Goal: Information Seeking & Learning: Learn about a topic

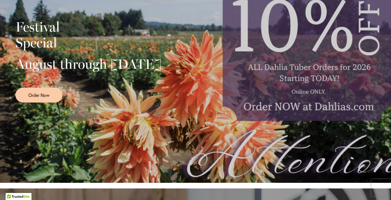
scroll to position [160, 0]
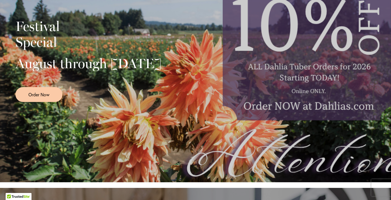
click at [38, 62] on h2 "August through [DATE]" at bounding box center [88, 63] width 146 height 16
click at [38, 62] on h2 "August through September 28th" at bounding box center [88, 63] width 146 height 16
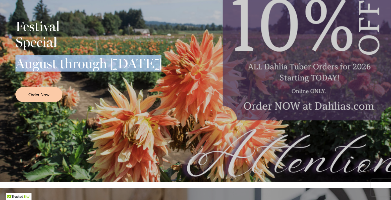
click at [38, 62] on h2 "August through September 28th" at bounding box center [88, 63] width 146 height 16
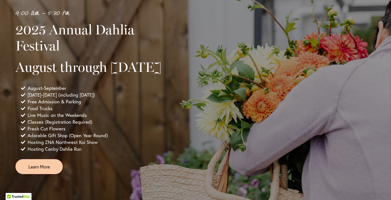
scroll to position [393, 0]
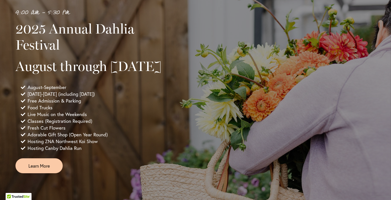
click at [48, 91] on span "August-September" at bounding box center [47, 87] width 39 height 7
click at [48, 97] on span "Wednesday-Sunday (including Labor Day)" at bounding box center [61, 94] width 67 height 7
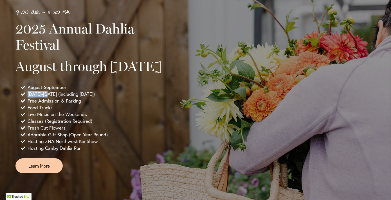
click at [48, 97] on span "Wednesday-Sunday (including Labor Day)" at bounding box center [61, 94] width 67 height 7
click at [48, 104] on span "Free Admission & Parking" at bounding box center [55, 100] width 54 height 7
click at [48, 111] on span "Food Trucks" at bounding box center [40, 107] width 25 height 7
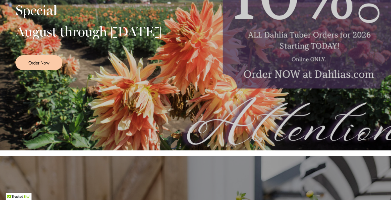
scroll to position [0, 0]
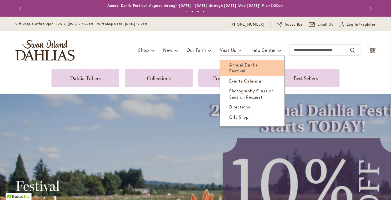
click at [237, 66] on span "Annual Dahlia Festival" at bounding box center [243, 68] width 29 height 12
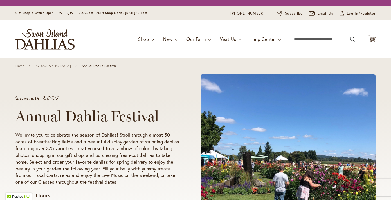
click at [160, 144] on p "We invite you to celebrate the season of Dahlias! Stroll through almost 50 acre…" at bounding box center [97, 158] width 164 height 54
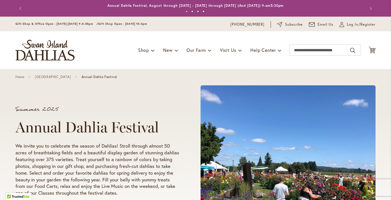
click at [160, 144] on p "We invite you to celebrate the season of Dahlias! Stroll through almost 50 acre…" at bounding box center [97, 169] width 164 height 54
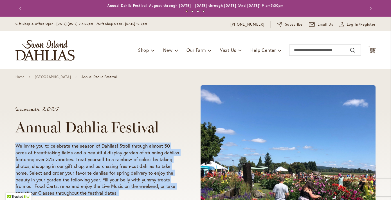
click at [160, 144] on p "We invite you to celebrate the season of Dahlias! Stroll through almost 50 acre…" at bounding box center [97, 169] width 164 height 54
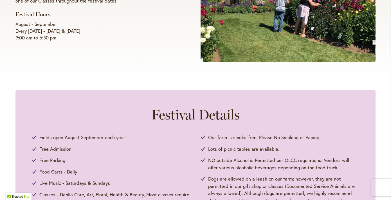
scroll to position [248, 0]
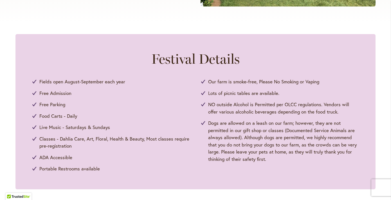
click at [77, 139] on span "Classes - Dahlia Care, Art, Floral, Health & Beauty, Most classes require pre-r…" at bounding box center [114, 142] width 151 height 14
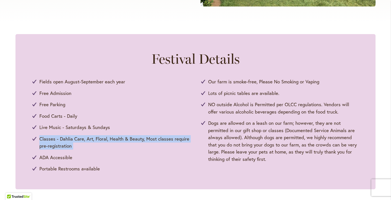
click at [77, 139] on span "Classes - Dahlia Care, Art, Floral, Health & Beauty, Most classes require pre-r…" at bounding box center [114, 142] width 151 height 14
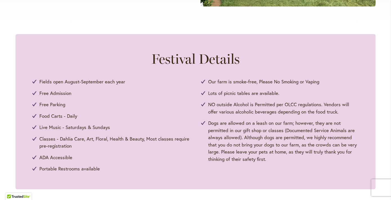
click at [78, 168] on span "Portable Restrooms available" at bounding box center [69, 168] width 61 height 7
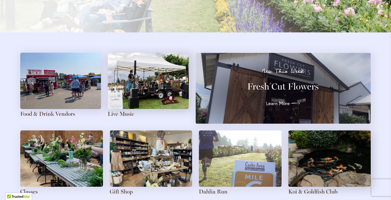
scroll to position [609, 0]
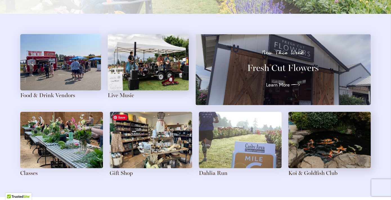
click at [152, 130] on img at bounding box center [151, 140] width 83 height 56
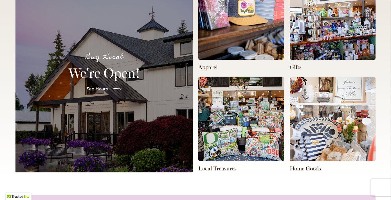
scroll to position [0, 232]
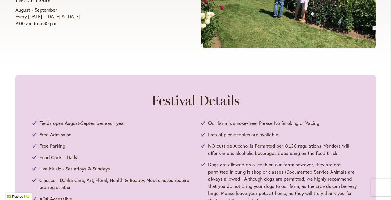
scroll to position [238, 0]
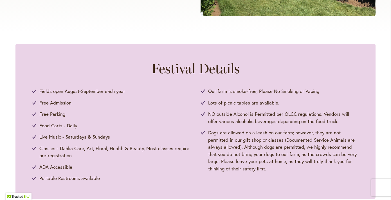
click at [53, 125] on span "Food Carts - Daily" at bounding box center [58, 125] width 38 height 7
click at [50, 125] on span "Food Carts - Daily" at bounding box center [58, 125] width 38 height 7
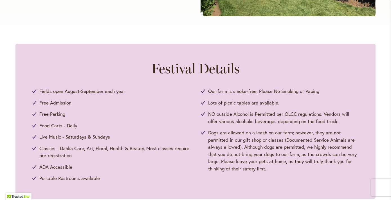
click at [50, 125] on span "Food Carts - Daily" at bounding box center [58, 125] width 38 height 7
click at [52, 153] on span "Classes - Dahlia Care, Art, Floral, Health & Beauty, Most classes require pre-r…" at bounding box center [114, 152] width 151 height 14
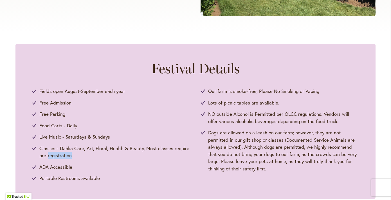
click at [52, 153] on span "Classes - Dahlia Care, Art, Floral, Health & Beauty, Most classes require pre-r…" at bounding box center [114, 152] width 151 height 14
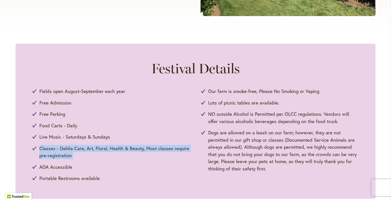
click at [53, 164] on span "ADA Accessible" at bounding box center [55, 166] width 33 height 7
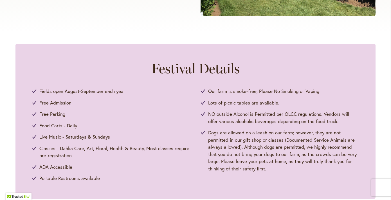
click at [53, 164] on span "ADA Accessible" at bounding box center [55, 166] width 33 height 7
click at [53, 179] on span "Portable Restrooms available" at bounding box center [69, 178] width 61 height 7
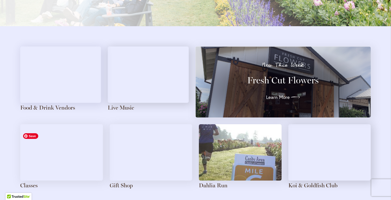
scroll to position [604, 0]
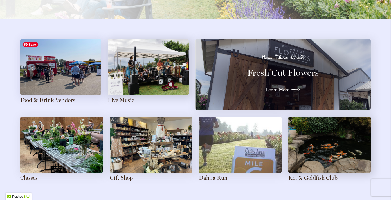
click at [52, 75] on img at bounding box center [60, 67] width 81 height 56
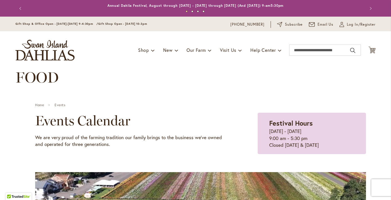
click at [75, 133] on div "Events Calendar We are very proud of the farming tradition our family brings to…" at bounding box center [132, 130] width 195 height 35
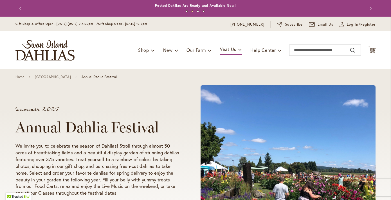
click at [186, 12] on button "1" at bounding box center [187, 11] width 2 height 2
click at [199, 12] on button "3" at bounding box center [198, 11] width 2 height 2
click at [205, 12] on button "4" at bounding box center [204, 11] width 2 height 2
click at [199, 12] on button "3" at bounding box center [198, 11] width 2 height 2
click at [204, 12] on button "4" at bounding box center [204, 11] width 2 height 2
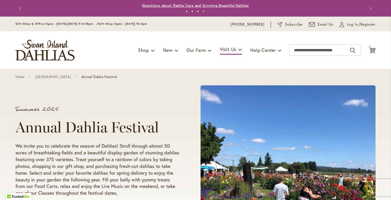
click at [204, 5] on link "Questions about Dahlia Care and Growing Beautiful Dahlias" at bounding box center [195, 5] width 107 height 4
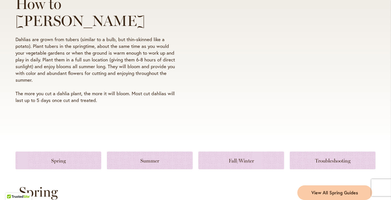
scroll to position [173, 0]
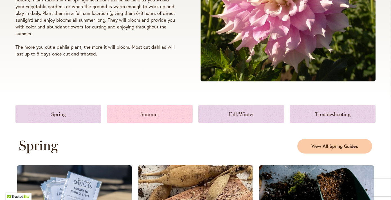
click at [109, 116] on link at bounding box center [150, 114] width 86 height 18
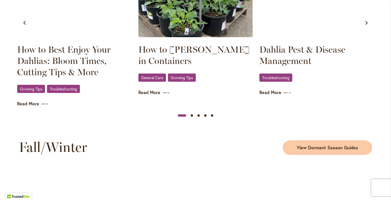
scroll to position [598, 0]
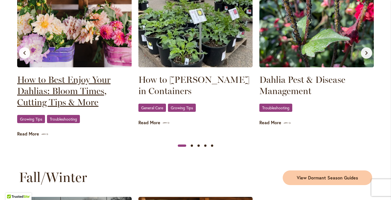
click at [57, 89] on link "How to Best Enjoy Your Dahlias: Bloom Times, Cutting Tips & More" at bounding box center [74, 91] width 115 height 34
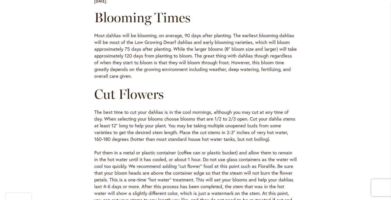
scroll to position [224, 0]
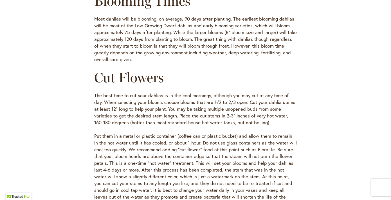
click at [132, 147] on p "Put them in a metal or plastic container (coffee can or plastic bucket) and all…" at bounding box center [195, 170] width 203 height 74
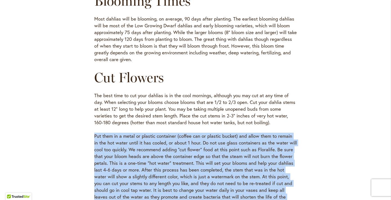
click at [132, 147] on p "Put them in a metal or plastic container (coffee can or plastic bucket) and all…" at bounding box center [195, 170] width 203 height 74
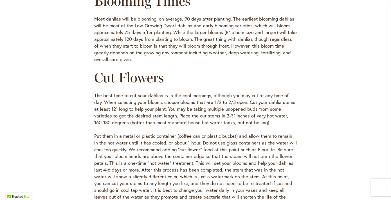
click at [131, 119] on p "The best time to cut your dahlias is in the cool mornings, although you may cut…" at bounding box center [195, 109] width 203 height 34
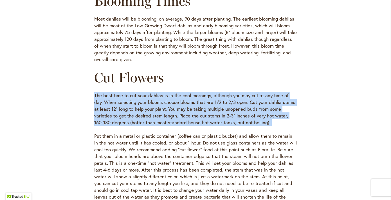
click at [131, 119] on p "The best time to cut your dahlias is in the cool mornings, although you may cut…" at bounding box center [195, 109] width 203 height 34
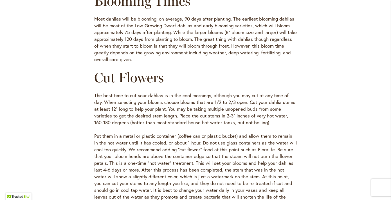
click at [131, 119] on p "The best time to cut your dahlias is in the cool mornings, although you may cut…" at bounding box center [195, 109] width 203 height 34
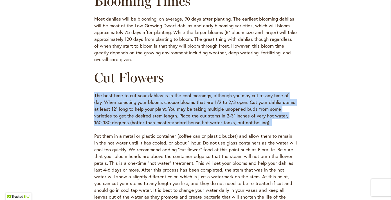
click at [131, 119] on p "The best time to cut your dahlias is in the cool mornings, although you may cut…" at bounding box center [195, 109] width 203 height 34
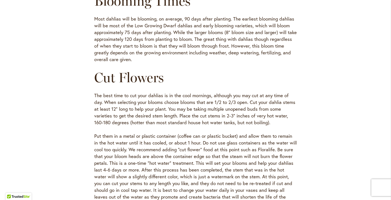
click at [131, 119] on p "The best time to cut your dahlias is in the cool mornings, although you may cut…" at bounding box center [195, 109] width 203 height 34
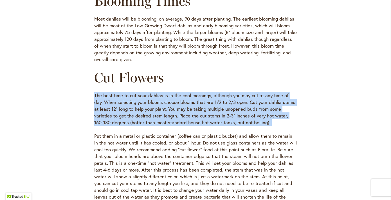
click at [131, 119] on p "The best time to cut your dahlias is in the cool mornings, although you may cut…" at bounding box center [195, 109] width 203 height 34
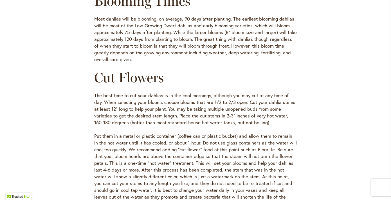
click at [132, 52] on p "Most dahlias will be blooming, on average, 90 days after planting. The earliest…" at bounding box center [195, 38] width 203 height 47
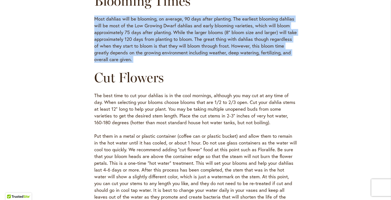
click at [132, 52] on p "Most dahlias will be blooming, on average, 90 days after planting. The earliest…" at bounding box center [195, 38] width 203 height 47
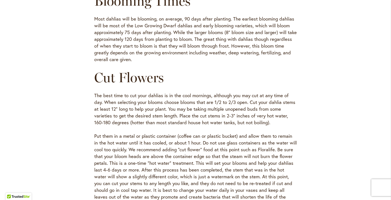
click at [129, 102] on p "The best time to cut your dahlias is in the cool mornings, although you may cut…" at bounding box center [195, 109] width 203 height 34
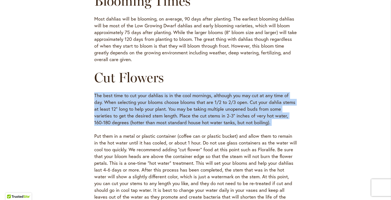
click at [129, 102] on p "The best time to cut your dahlias is in the cool mornings, although you may cut…" at bounding box center [195, 109] width 203 height 34
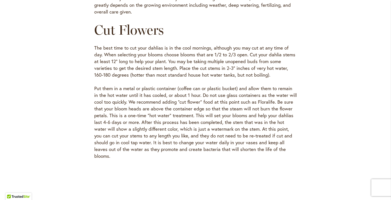
scroll to position [277, 0]
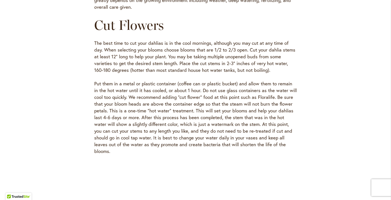
click at [128, 110] on p "Put them in a metal or plastic container (coffee can or plastic bucket) and all…" at bounding box center [195, 117] width 203 height 74
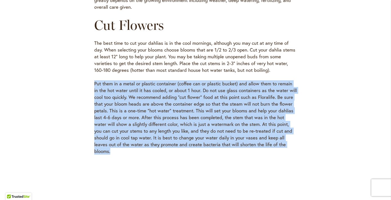
click at [106, 129] on p "Put them in a metal or plastic container (coffee can or plastic bucket) and all…" at bounding box center [195, 117] width 203 height 74
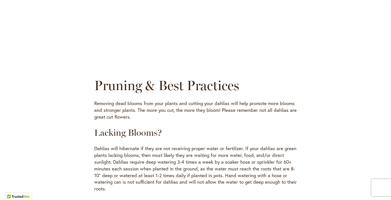
scroll to position [457, 0]
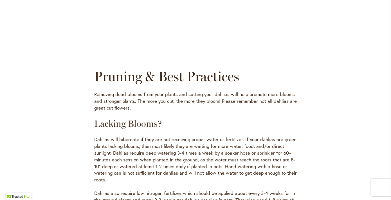
click at [115, 145] on p "Dahlias will hibernate if they are not receiving proper water or fertilizer. If…" at bounding box center [195, 159] width 203 height 47
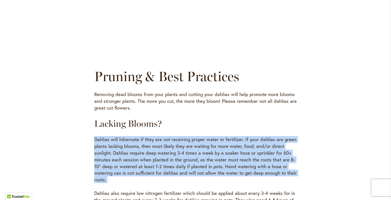
click at [115, 170] on p "Dahlias will hibernate if they are not receiving proper water or fertilizer. If…" at bounding box center [195, 159] width 203 height 47
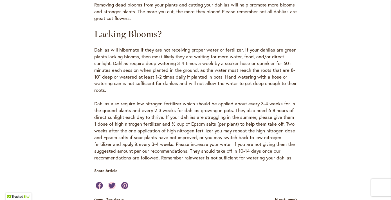
scroll to position [500, 0]
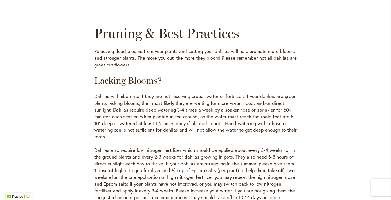
click at [115, 170] on p "Dahlias also require low nitrogen fertilizer which should be applied about ever…" at bounding box center [195, 177] width 203 height 61
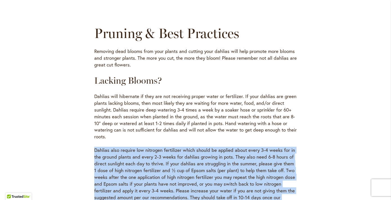
click at [115, 170] on p "Dahlias also require low nitrogen fertilizer which should be applied about ever…" at bounding box center [195, 177] width 203 height 61
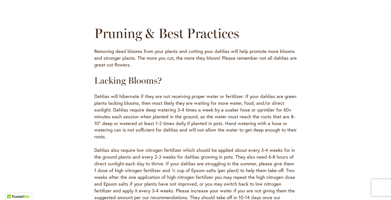
click at [115, 170] on p "Dahlias also require low nitrogen fertilizer which should be applied about ever…" at bounding box center [195, 177] width 203 height 61
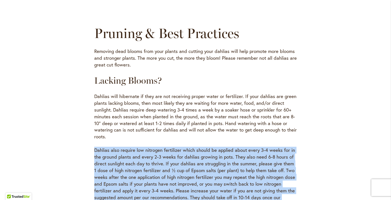
click at [115, 170] on p "Dahlias also require low nitrogen fertilizer which should be applied about ever…" at bounding box center [195, 177] width 203 height 61
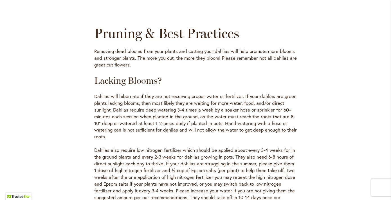
click at [114, 112] on p "Dahlias will hibernate if they are not receiving proper water or fertilizer. If…" at bounding box center [195, 116] width 203 height 47
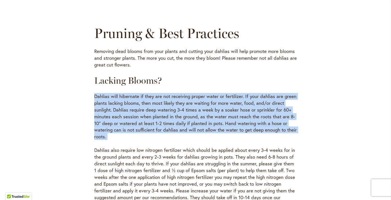
click at [114, 112] on p "Dahlias will hibernate if they are not receiving proper water or fertilizer. If…" at bounding box center [195, 116] width 203 height 47
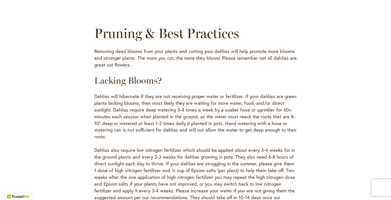
click at [114, 112] on p "Dahlias will hibernate if they are not receiving proper water or fertilizer. If…" at bounding box center [195, 116] width 203 height 47
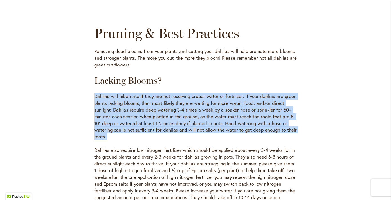
click at [114, 112] on p "Dahlias will hibernate if they are not receiving proper water or fertilizer. If…" at bounding box center [195, 116] width 203 height 47
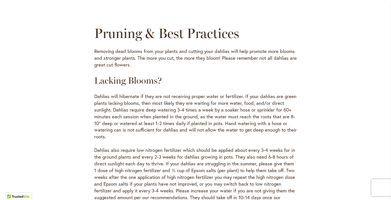
click at [114, 112] on p "Dahlias will hibernate if they are not receiving proper water or fertilizer. If…" at bounding box center [195, 116] width 203 height 47
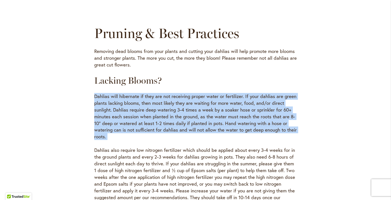
click at [114, 112] on p "Dahlias will hibernate if they are not receiving proper water or fertilizer. If…" at bounding box center [195, 116] width 203 height 47
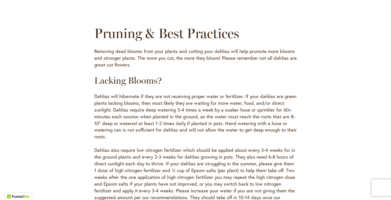
click at [114, 112] on p "Dahlias will hibernate if they are not receiving proper water or fertilizer. If…" at bounding box center [195, 116] width 203 height 47
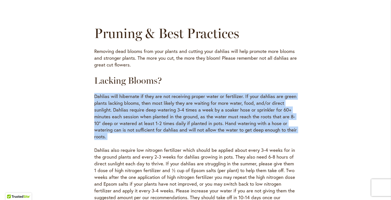
click at [114, 112] on p "Dahlias will hibernate if they are not receiving proper water or fertilizer. If…" at bounding box center [195, 116] width 203 height 47
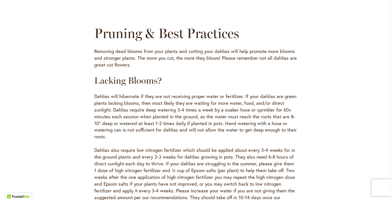
click at [114, 112] on p "Dahlias will hibernate if they are not receiving proper water or fertilizer. If…" at bounding box center [195, 116] width 203 height 47
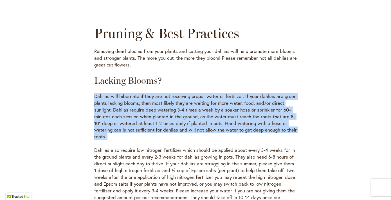
click at [114, 112] on p "Dahlias will hibernate if they are not receiving proper water or fertilizer. If…" at bounding box center [195, 116] width 203 height 47
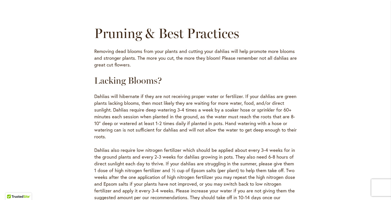
click at [114, 112] on p "Dahlias will hibernate if they are not receiving proper water or fertilizer. If…" at bounding box center [195, 116] width 203 height 47
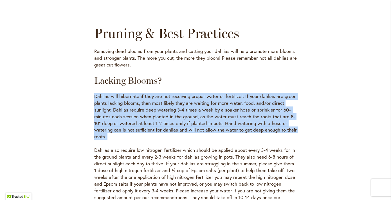
click at [114, 112] on p "Dahlias will hibernate if they are not receiving proper water or fertilizer. If…" at bounding box center [195, 116] width 203 height 47
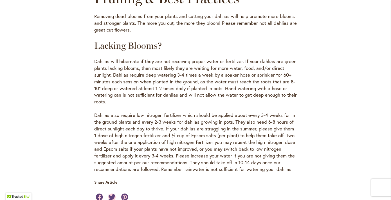
scroll to position [536, 0]
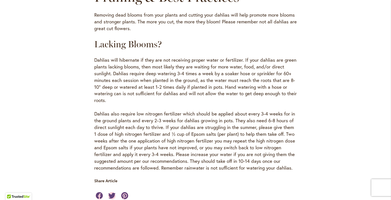
click at [114, 119] on p "Dahlias also require low nitrogen fertilizer which should be applied about ever…" at bounding box center [195, 140] width 203 height 61
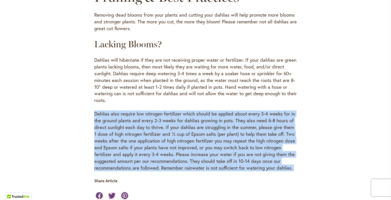
click at [114, 119] on p "Dahlias also require low nitrogen fertilizer which should be applied about ever…" at bounding box center [195, 140] width 203 height 61
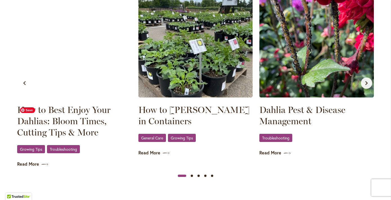
scroll to position [598, 0]
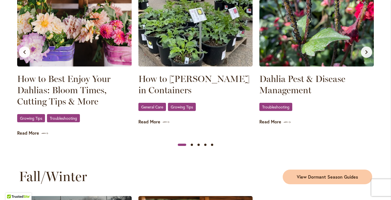
click at [367, 54] on icon "Next slide" at bounding box center [367, 52] width 5 height 5
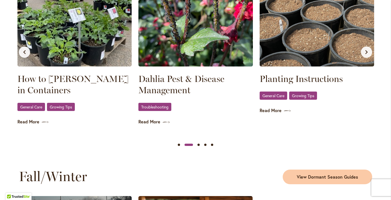
click at [367, 54] on icon "Next slide" at bounding box center [367, 52] width 5 height 5
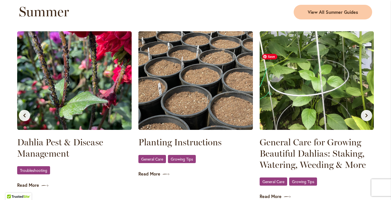
scroll to position [515, 0]
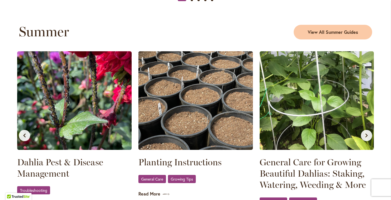
click at [369, 136] on icon "Next slide" at bounding box center [367, 135] width 5 height 5
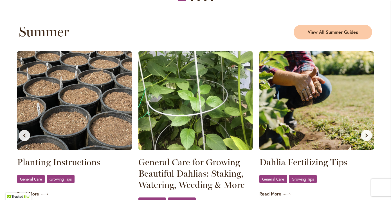
click at [369, 136] on icon "Next slide" at bounding box center [367, 135] width 5 height 5
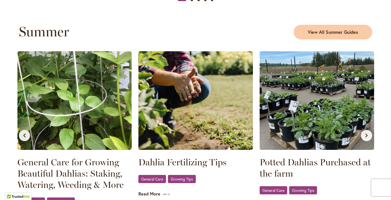
click at [369, 136] on icon "Next slide" at bounding box center [367, 135] width 5 height 5
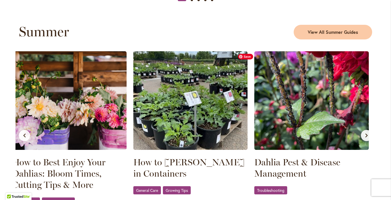
scroll to position [0, 0]
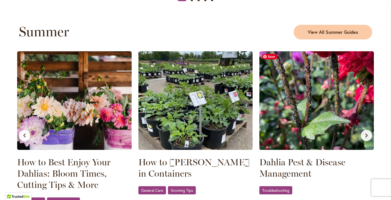
click at [326, 146] on img at bounding box center [317, 100] width 115 height 99
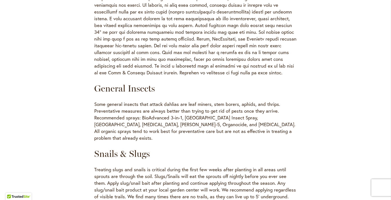
scroll to position [321, 0]
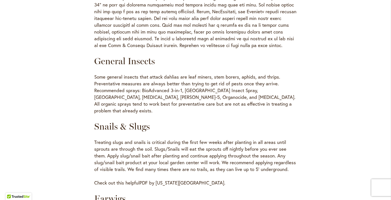
click at [183, 146] on p "Treating slugs and snails is critical during the first few weeks after planting…" at bounding box center [195, 156] width 203 height 34
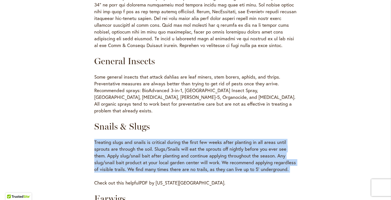
click at [183, 146] on p "Treating slugs and snails is critical during the first few weeks after planting…" at bounding box center [195, 156] width 203 height 34
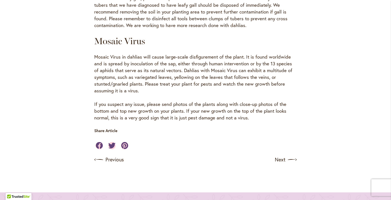
scroll to position [1063, 0]
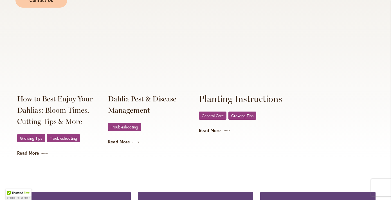
scroll to position [1317, 0]
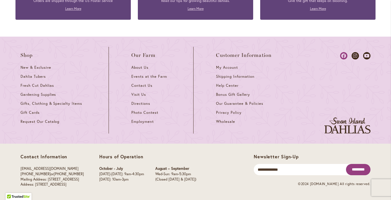
click at [346, 56] on icon at bounding box center [343, 55] width 7 height 7
